Goal: Navigation & Orientation: Find specific page/section

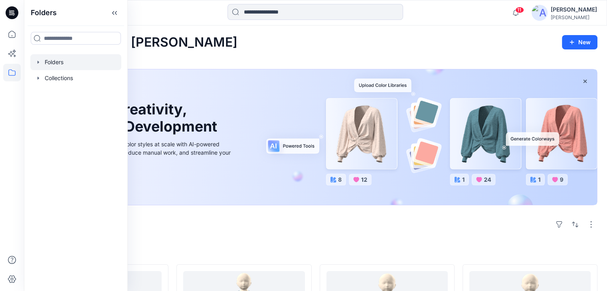
click at [66, 63] on div at bounding box center [75, 62] width 91 height 16
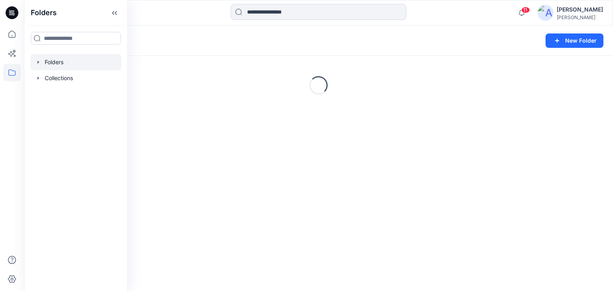
click at [224, 32] on div "Folders New Folder" at bounding box center [318, 41] width 589 height 30
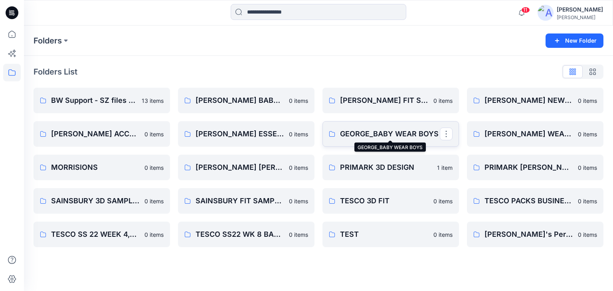
click at [374, 133] on p "GEORGE_BABY WEAR BOYS" at bounding box center [390, 133] width 100 height 11
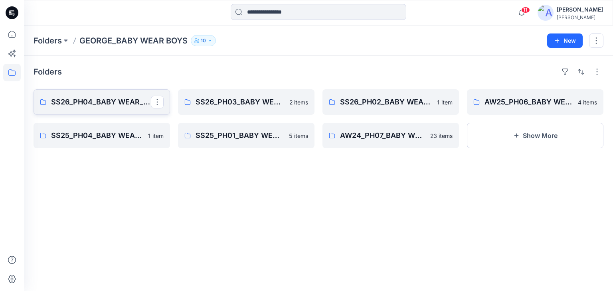
click at [105, 106] on p "SS26_PH04_BABY WEAR_BOYS SLEEPSUITS" at bounding box center [101, 102] width 100 height 11
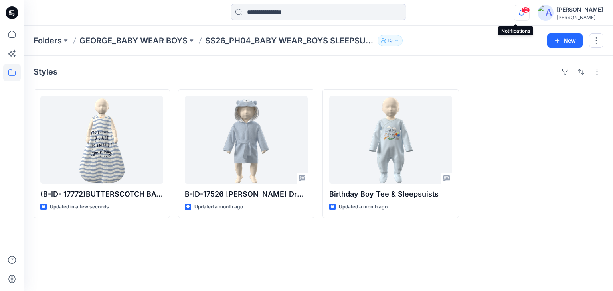
click at [517, 15] on icon "button" at bounding box center [521, 13] width 15 height 16
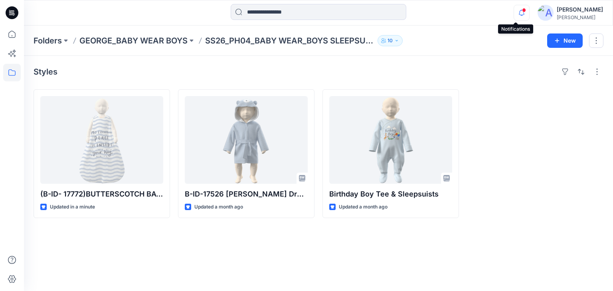
click at [517, 13] on icon "button" at bounding box center [521, 13] width 15 height 16
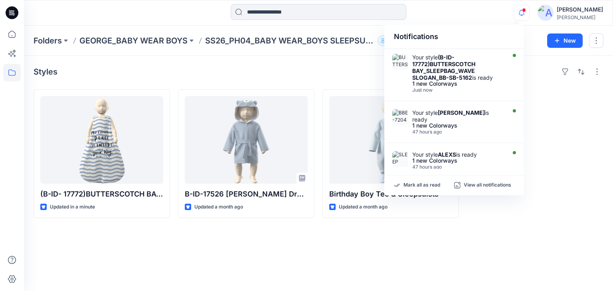
click at [591, 161] on div at bounding box center [535, 153] width 136 height 129
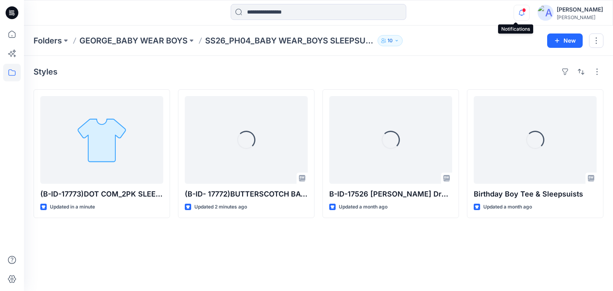
click at [518, 15] on icon "button" at bounding box center [521, 13] width 15 height 16
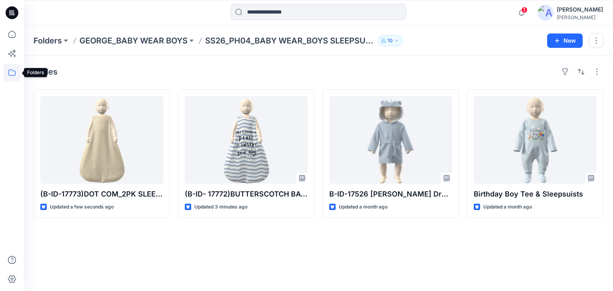
click at [11, 74] on icon at bounding box center [12, 73] width 18 height 18
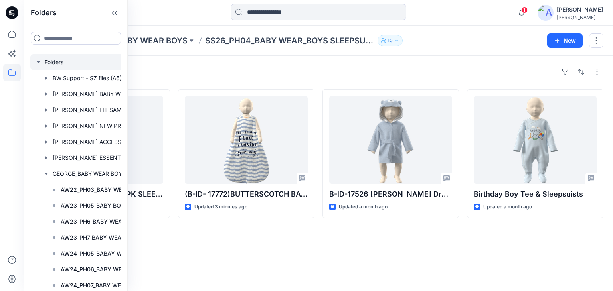
click at [57, 61] on div at bounding box center [90, 62] width 120 height 16
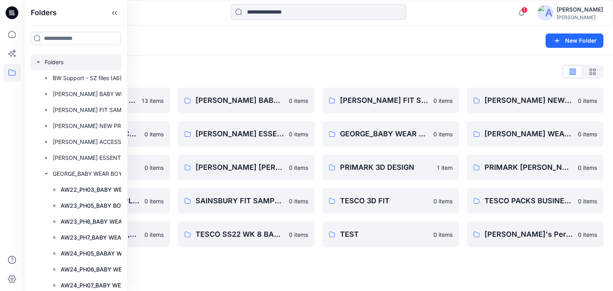
click at [369, 57] on div "Folders List BW Support - SZ files (A6) 13 items GEORGE_BABY ACCESSORIES 0 item…" at bounding box center [318, 156] width 589 height 201
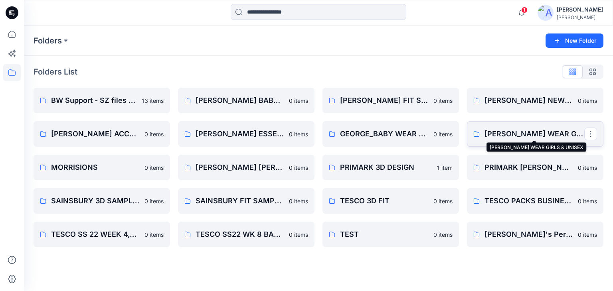
click at [520, 138] on p "GEORGE_BABY WEAR GIRLS & UNISEX" at bounding box center [534, 133] width 100 height 11
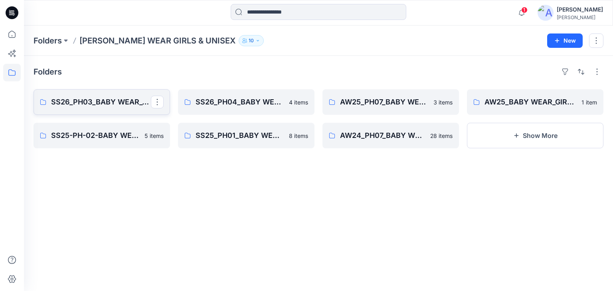
click at [107, 104] on p "SS26_PH03_BABY WEAR_GIRLS & UNISEXS" at bounding box center [101, 102] width 100 height 11
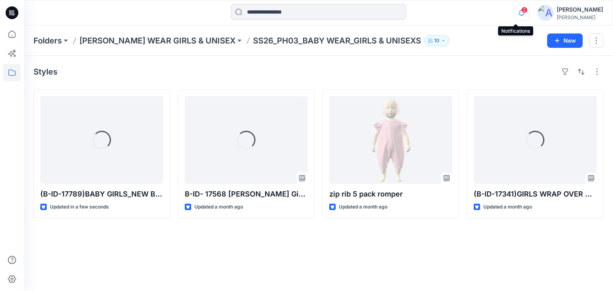
click at [515, 12] on icon "button" at bounding box center [521, 13] width 15 height 16
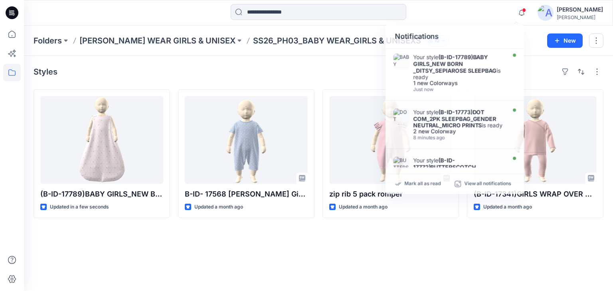
click at [463, 12] on div at bounding box center [318, 13] width 294 height 18
